Goal: Book appointment/travel/reservation

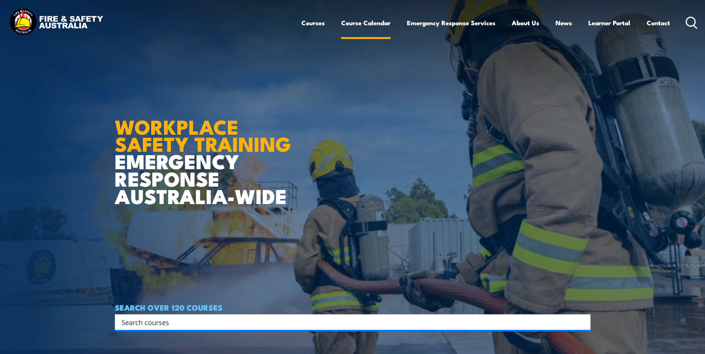
click at [380, 23] on link "Course Calendar" at bounding box center [365, 23] width 49 height 20
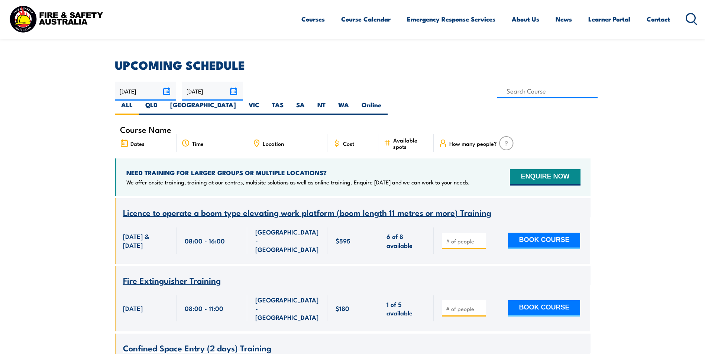
click at [164, 93] on input "03/10/2025" at bounding box center [145, 91] width 61 height 19
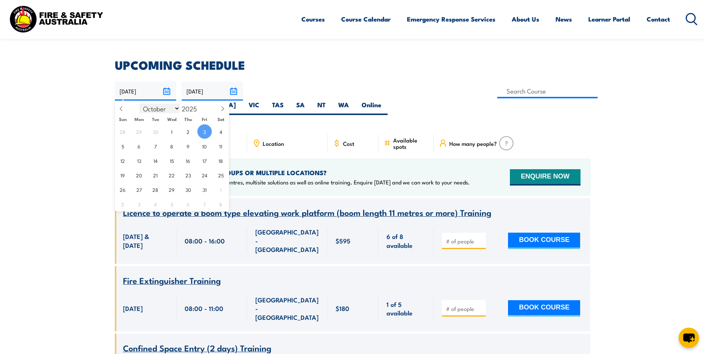
click at [176, 109] on select "January February March April May June July August September October November De…" at bounding box center [159, 109] width 41 height 10
select select "10"
click at [140, 104] on select "January February March April May June July August September October November De…" at bounding box center [159, 109] width 41 height 10
click at [141, 145] on span "3" at bounding box center [139, 146] width 14 height 14
type input "[DATE]"
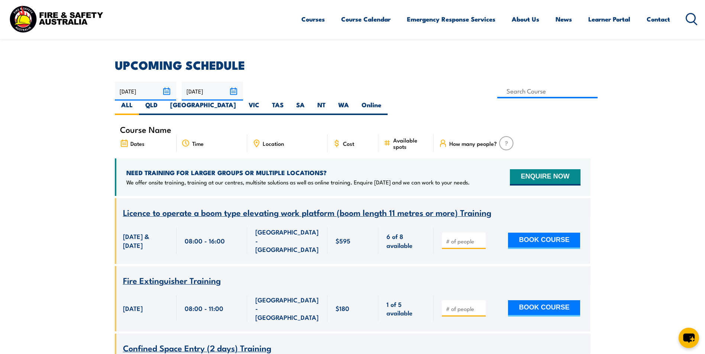
click at [234, 94] on input "02/12/2025" at bounding box center [212, 91] width 61 height 19
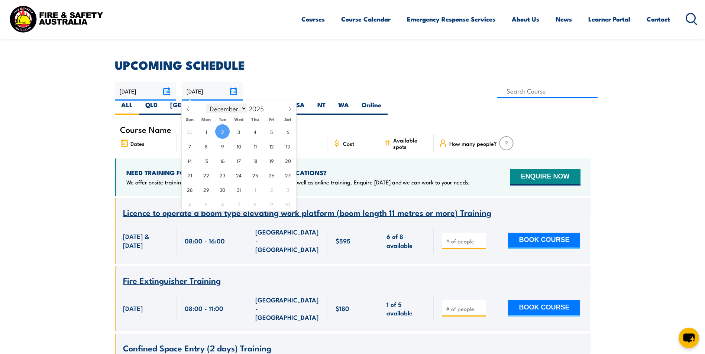
drag, startPoint x: 244, startPoint y: 108, endPoint x: 241, endPoint y: 111, distance: 4.2
click at [244, 108] on select "January February March April May June July August September October November De…" at bounding box center [226, 109] width 41 height 10
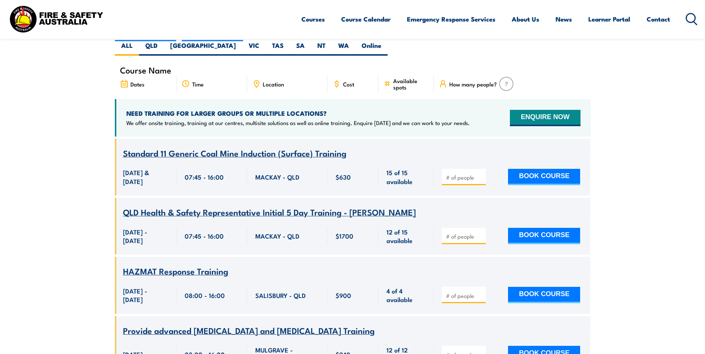
drag, startPoint x: 0, startPoint y: 0, endPoint x: 674, endPoint y: 233, distance: 713.4
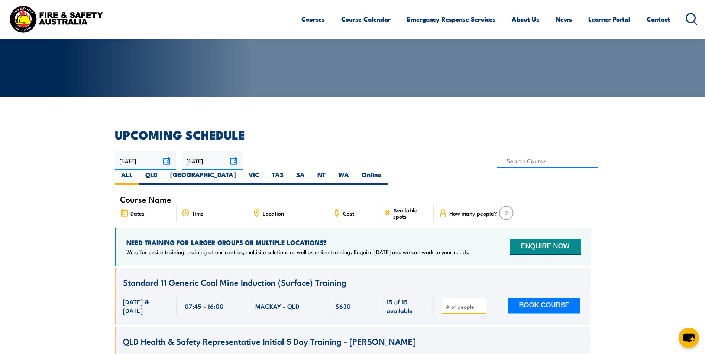
scroll to position [97, 0]
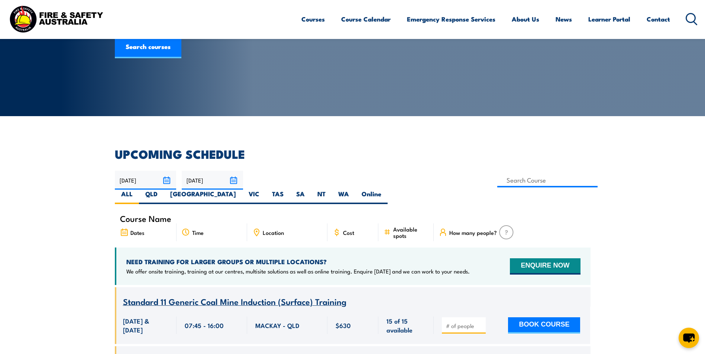
click at [234, 178] on input "02/12/2025" at bounding box center [212, 180] width 61 height 19
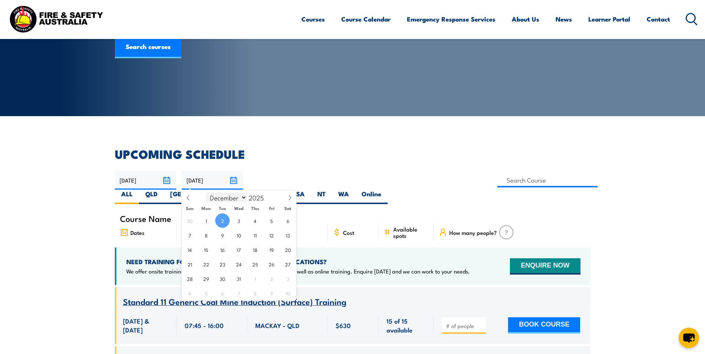
click at [242, 200] on select "January February March April May June July August September October November De…" at bounding box center [226, 198] width 41 height 10
select select "10"
click at [207, 193] on select "January February March April May June July August September October November De…" at bounding box center [226, 198] width 41 height 10
click at [207, 238] on span "3" at bounding box center [206, 235] width 14 height 14
type input "[DATE]"
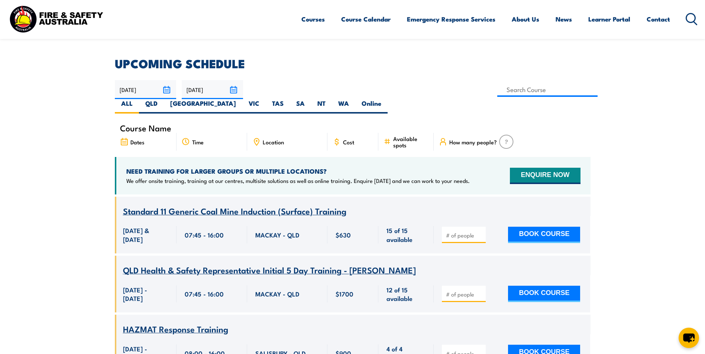
scroll to position [97, 0]
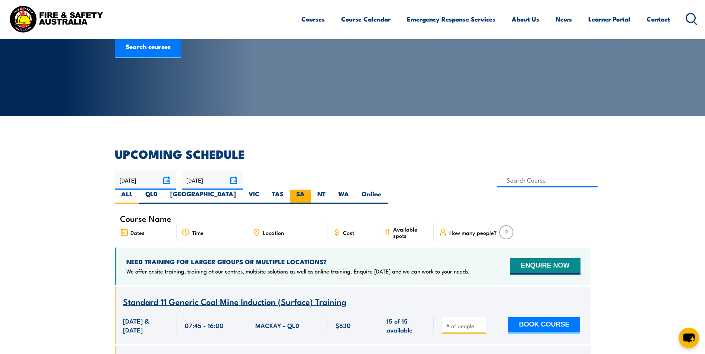
click at [311, 190] on label "SA" at bounding box center [300, 197] width 21 height 14
click at [310, 190] on input "SA" at bounding box center [307, 192] width 5 height 5
radio input "true"
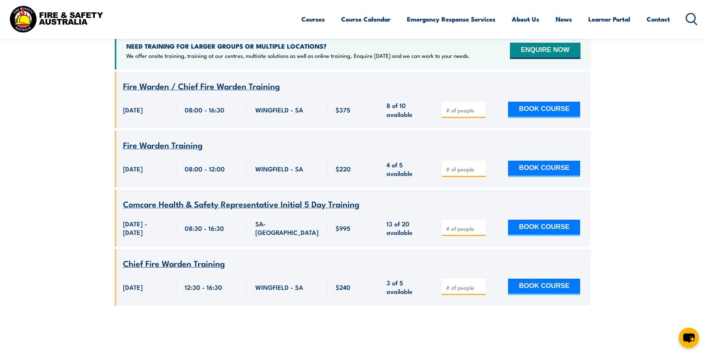
scroll to position [320, 0]
